Goal: Information Seeking & Learning: Learn about a topic

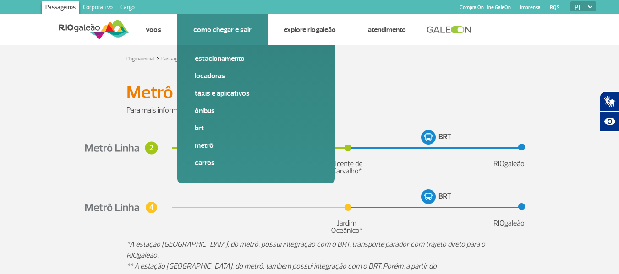
click at [208, 77] on link "Locadoras" at bounding box center [256, 76] width 123 height 10
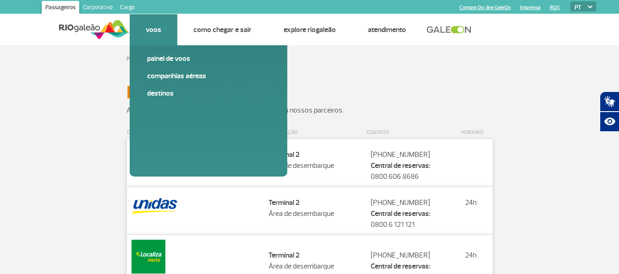
click at [152, 23] on li "Voos Painel de voos Companhias Aéreas Destinos" at bounding box center [154, 29] width 48 height 31
click at [186, 72] on link "Companhias Aéreas" at bounding box center [208, 76] width 123 height 10
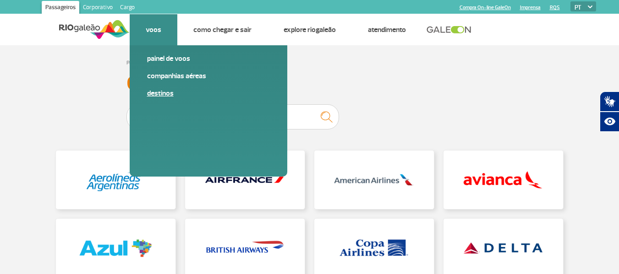
click at [170, 93] on link "Destinos" at bounding box center [208, 93] width 123 height 10
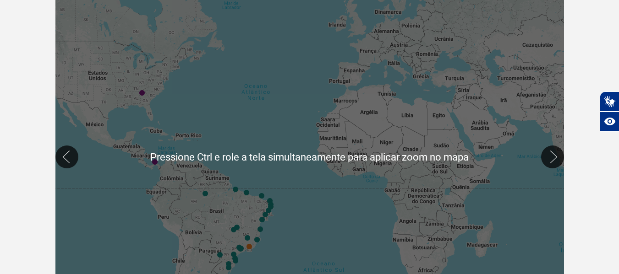
scroll to position [229, 0]
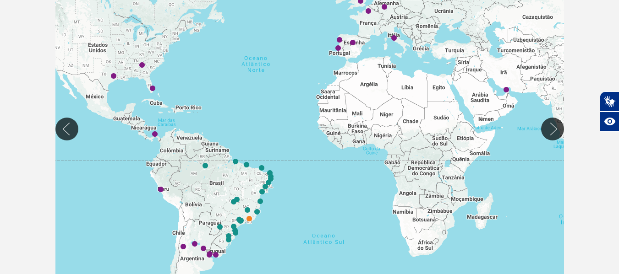
click at [305, 138] on div at bounding box center [309, 129] width 509 height 360
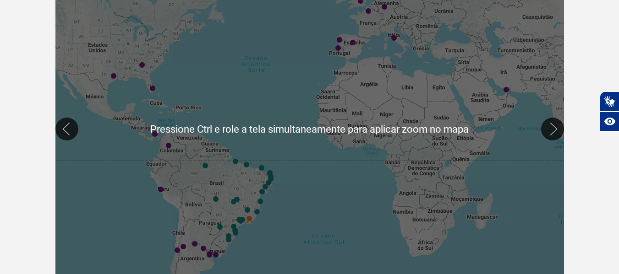
click at [323, 130] on div at bounding box center [309, 129] width 509 height 360
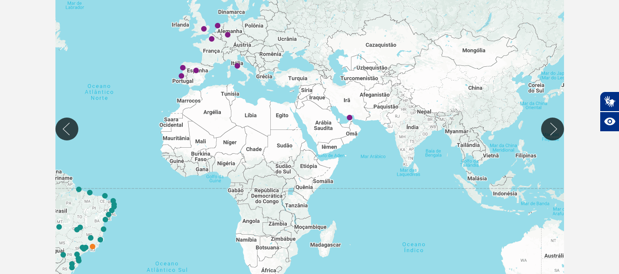
drag, startPoint x: 446, startPoint y: 95, endPoint x: 290, endPoint y: 116, distance: 157.3
click at [290, 117] on div at bounding box center [309, 129] width 509 height 360
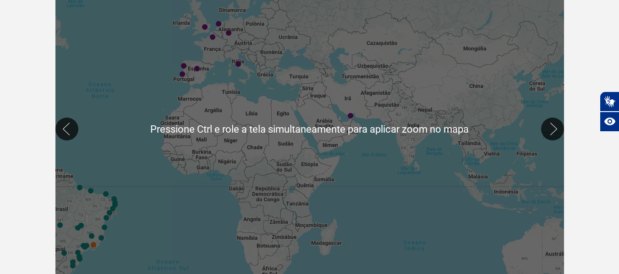
scroll to position [275, 0]
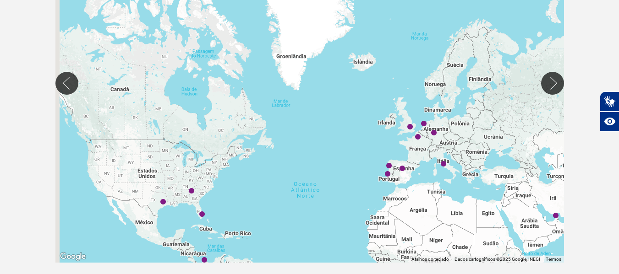
drag, startPoint x: 359, startPoint y: 132, endPoint x: 582, endPoint y: 238, distance: 246.6
click at [597, 263] on div "Página inicial > Voos > Destinos Destinos Destinos Conheça os destinos internac…" at bounding box center [309, 27] width 619 height 515
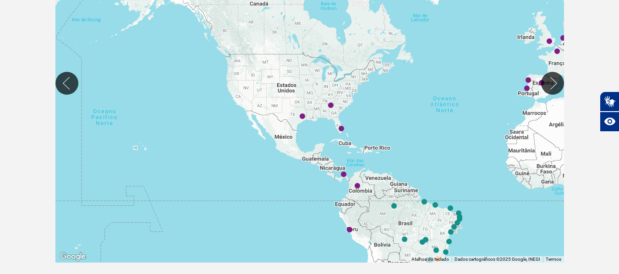
drag, startPoint x: 256, startPoint y: 138, endPoint x: 324, endPoint y: 68, distance: 98.2
click at [324, 68] on div at bounding box center [309, 83] width 509 height 360
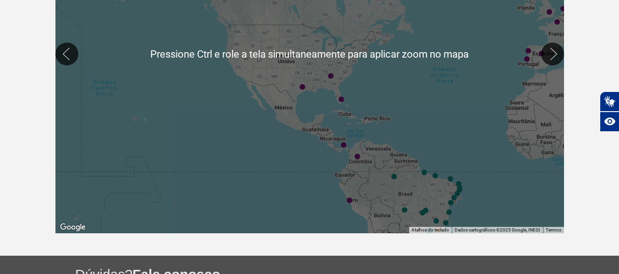
scroll to position [321, 0]
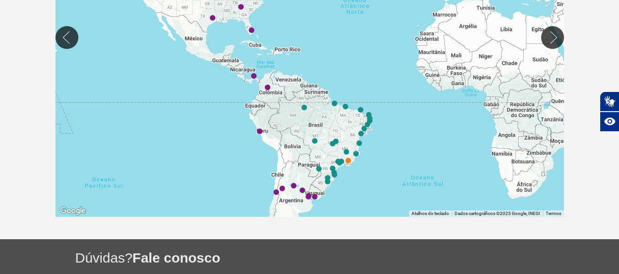
drag, startPoint x: 404, startPoint y: 71, endPoint x: 311, endPoint y: 14, distance: 109.1
click at [314, 14] on div at bounding box center [309, 37] width 509 height 360
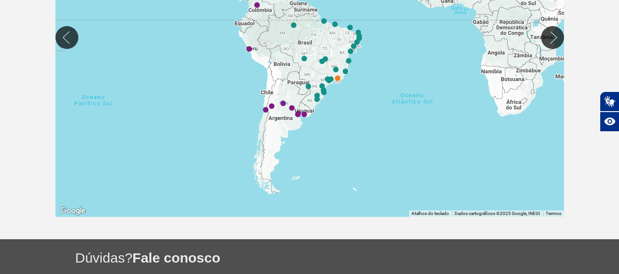
drag, startPoint x: 329, startPoint y: 123, endPoint x: 317, endPoint y: 59, distance: 65.3
click at [317, 59] on div at bounding box center [309, 37] width 509 height 360
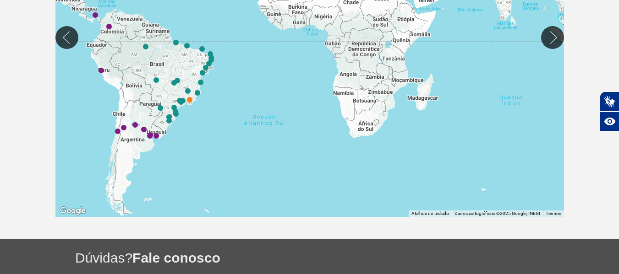
drag, startPoint x: 388, startPoint y: 91, endPoint x: 312, endPoint y: 83, distance: 76.9
click at [241, 112] on div at bounding box center [309, 37] width 509 height 360
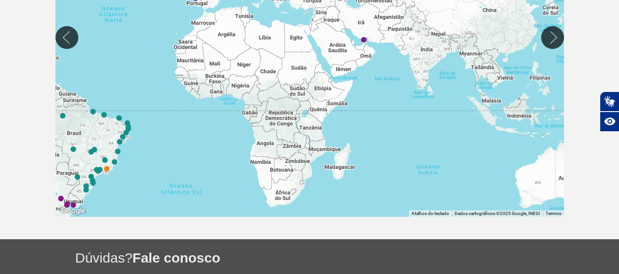
drag, startPoint x: 372, startPoint y: 66, endPoint x: 303, endPoint y: 107, distance: 80.6
click at [287, 135] on div at bounding box center [309, 37] width 509 height 360
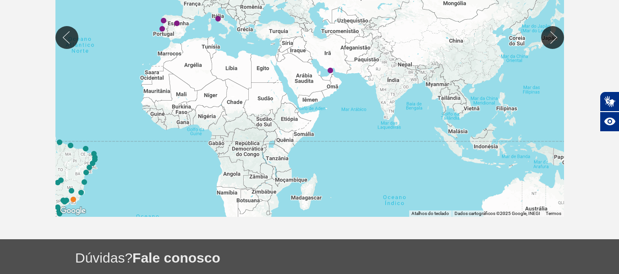
drag, startPoint x: 367, startPoint y: 68, endPoint x: 340, endPoint y: 111, distance: 50.6
click at [340, 111] on div at bounding box center [309, 37] width 509 height 360
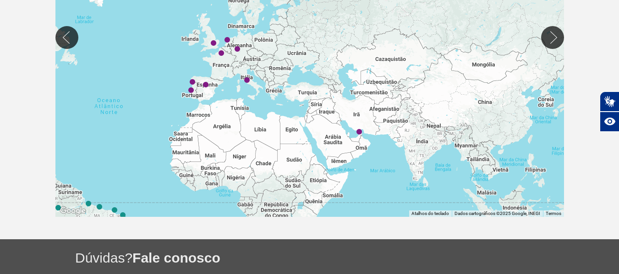
drag, startPoint x: 217, startPoint y: 24, endPoint x: 248, endPoint y: 85, distance: 68.7
click at [248, 85] on div "Para iniciar o trajeto, pressione as teclas de seta." at bounding box center [309, 37] width 509 height 360
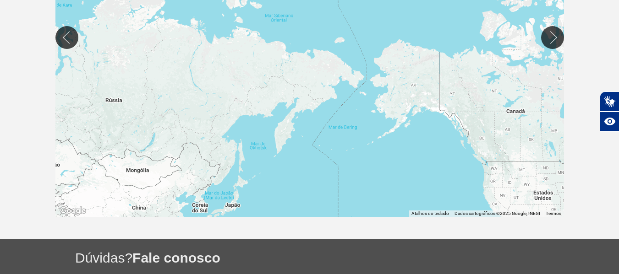
drag, startPoint x: 370, startPoint y: 43, endPoint x: 188, endPoint y: 125, distance: 200.2
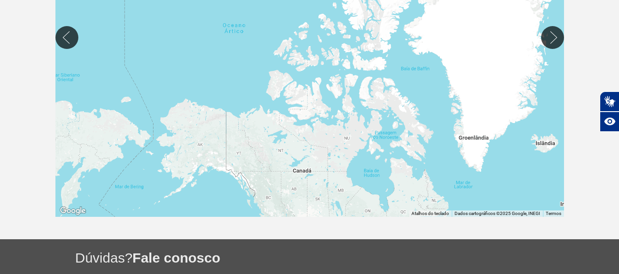
drag, startPoint x: 461, startPoint y: 122, endPoint x: 271, endPoint y: 165, distance: 194.5
click at [248, 188] on div at bounding box center [309, 37] width 509 height 360
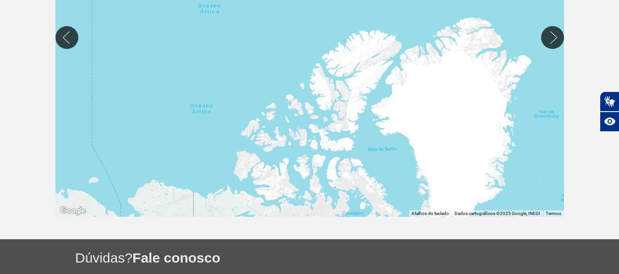
drag, startPoint x: 374, startPoint y: 89, endPoint x: 330, endPoint y: 154, distance: 77.8
click at [316, 191] on div at bounding box center [309, 37] width 509 height 360
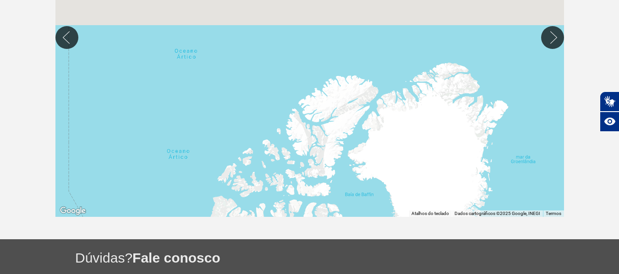
drag, startPoint x: 385, startPoint y: 118, endPoint x: 346, endPoint y: 186, distance: 78.0
click at [346, 187] on div at bounding box center [309, 37] width 509 height 360
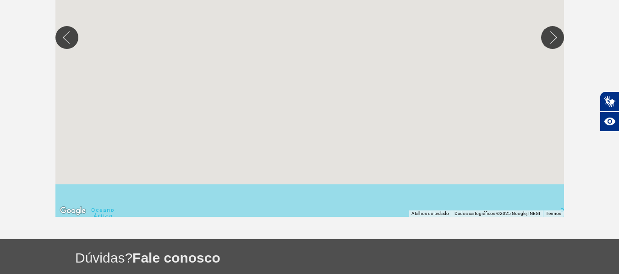
drag, startPoint x: 397, startPoint y: 96, endPoint x: 362, endPoint y: 163, distance: 75.6
click at [357, 182] on div at bounding box center [309, 37] width 509 height 360
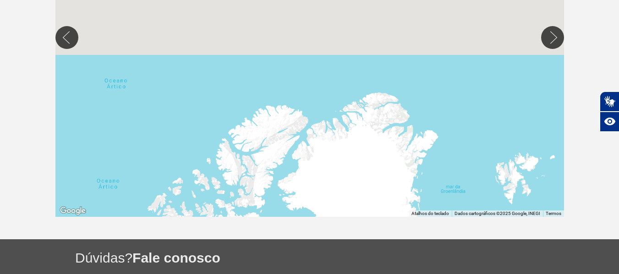
drag, startPoint x: 362, startPoint y: 162, endPoint x: 321, endPoint y: -43, distance: 209.2
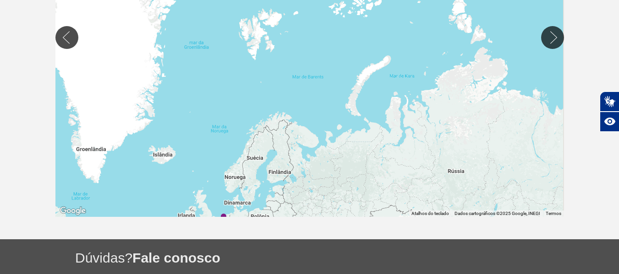
drag, startPoint x: 515, startPoint y: 75, endPoint x: 314, endPoint y: 89, distance: 200.7
click at [285, 98] on div at bounding box center [309, 37] width 509 height 360
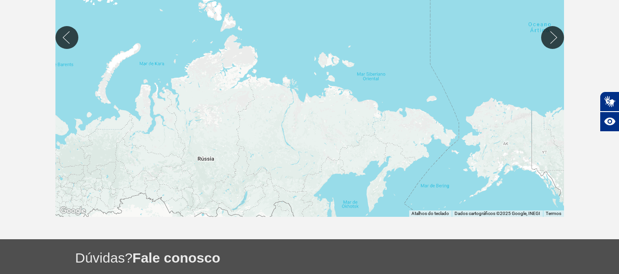
drag, startPoint x: 441, startPoint y: 80, endPoint x: 318, endPoint y: 69, distance: 124.2
click at [318, 69] on div at bounding box center [309, 37] width 509 height 360
